Goal: Information Seeking & Learning: Learn about a topic

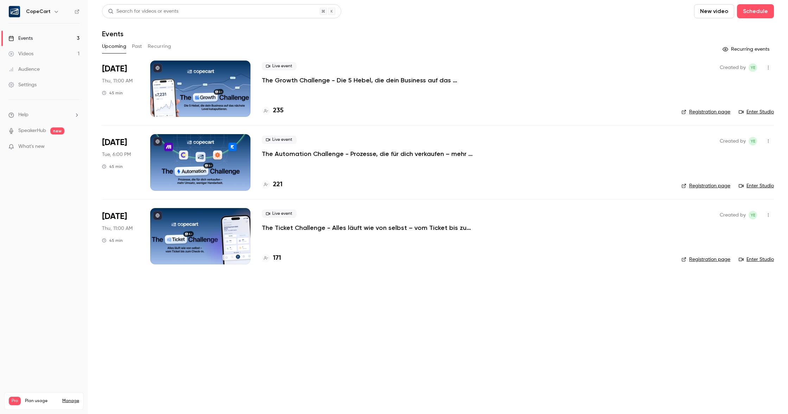
click at [61, 53] on link "Videos 1" at bounding box center [44, 53] width 88 height 15
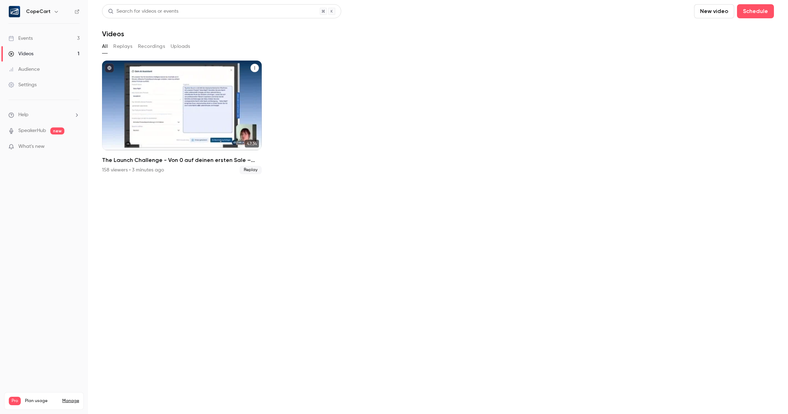
click at [152, 83] on div "The Launch Challenge - Von 0 auf deinen ersten Sale – schneller als gedacht" at bounding box center [182, 105] width 160 height 90
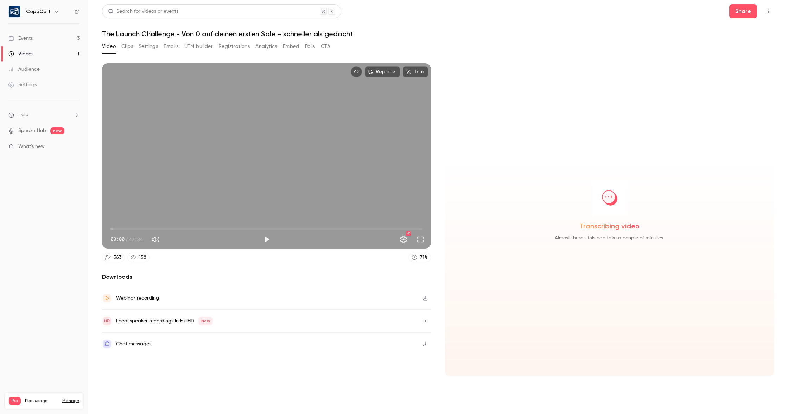
click at [127, 46] on button "Clips" at bounding box center [127, 46] width 12 height 11
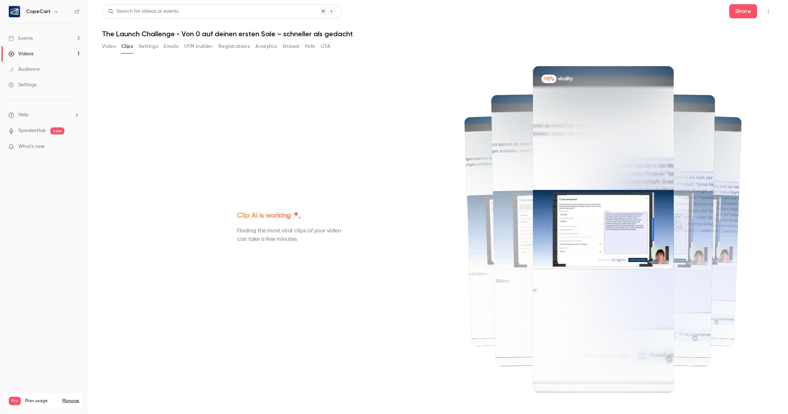
click at [152, 46] on button "Settings" at bounding box center [148, 46] width 19 height 11
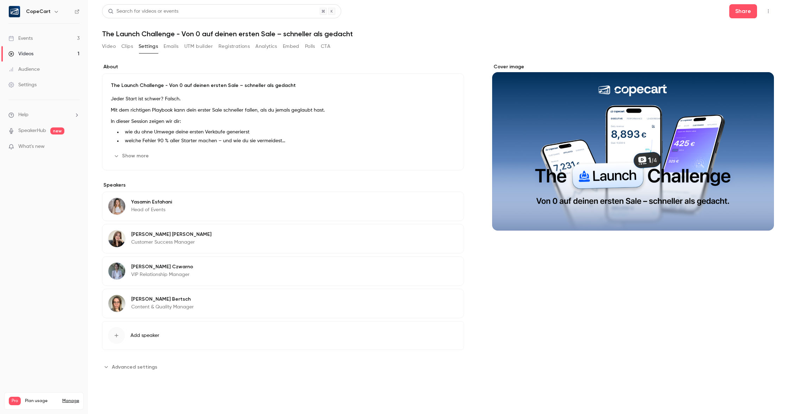
click at [168, 46] on button "Emails" at bounding box center [171, 46] width 15 height 11
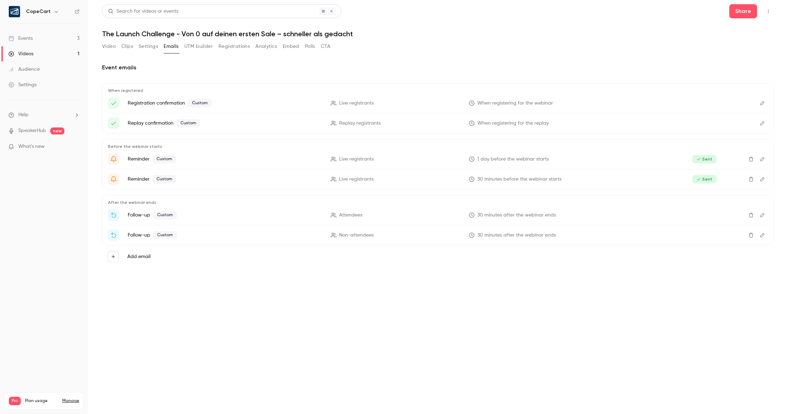
click at [194, 46] on button "UTM builder" at bounding box center [198, 46] width 28 height 11
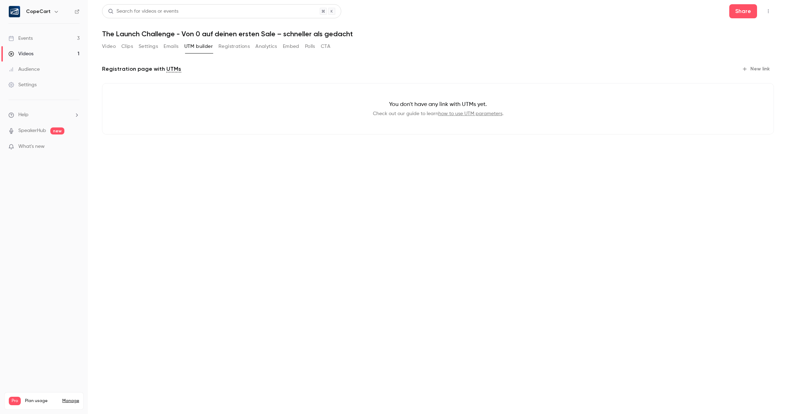
click at [230, 45] on button "Registrations" at bounding box center [233, 46] width 31 height 11
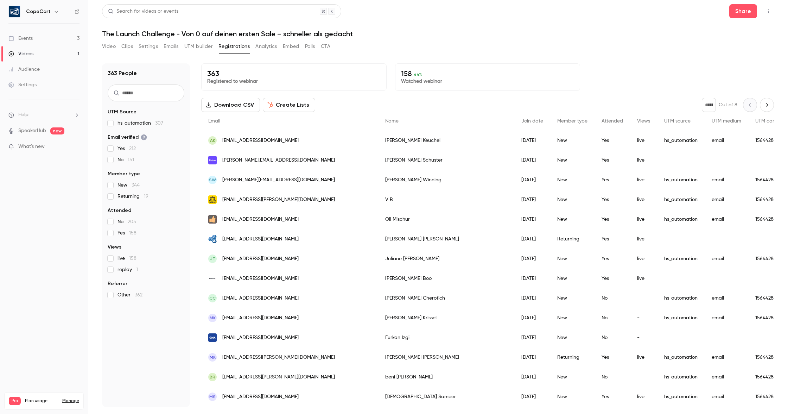
click at [265, 49] on button "Analytics" at bounding box center [266, 46] width 22 height 11
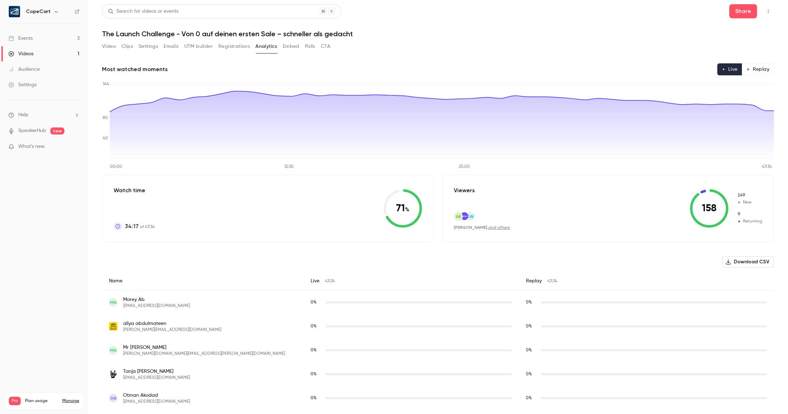
click at [231, 46] on button "Registrations" at bounding box center [233, 46] width 31 height 11
click at [45, 36] on link "Events 3" at bounding box center [44, 38] width 88 height 15
